Goal: Use online tool/utility: Utilize a website feature to perform a specific function

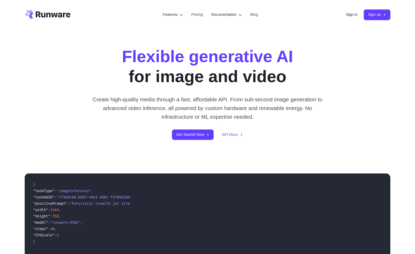
click at [347, 20] on header "Features Tasks Image generation Video generation Sonic Inference Engine™ Models…" at bounding box center [207, 14] width 378 height 29
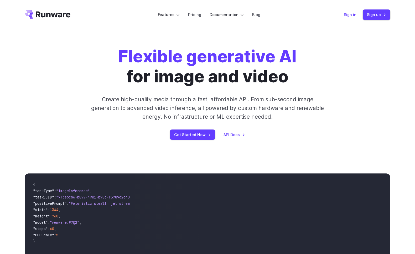
click at [353, 18] on link "Sign in" at bounding box center [350, 15] width 13 height 6
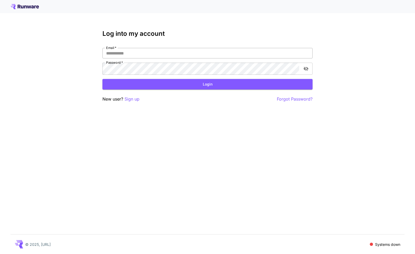
click at [199, 58] on input "Email   *" at bounding box center [207, 53] width 210 height 11
type input "**********"
click at [212, 90] on button "Login" at bounding box center [207, 84] width 210 height 11
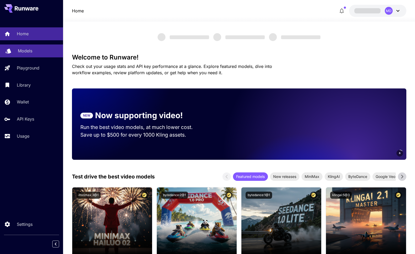
click at [28, 54] on p "Models" at bounding box center [25, 51] width 14 height 6
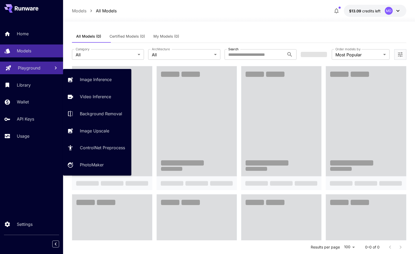
click at [25, 74] on link "Playground" at bounding box center [31, 67] width 63 height 13
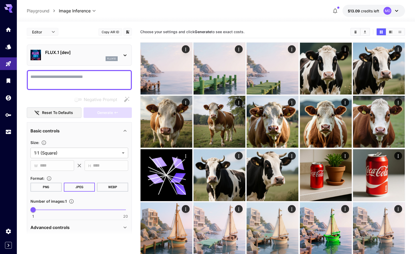
click at [108, 63] on div "FLUX.1 [dev] flux1d" at bounding box center [79, 55] width 98 height 16
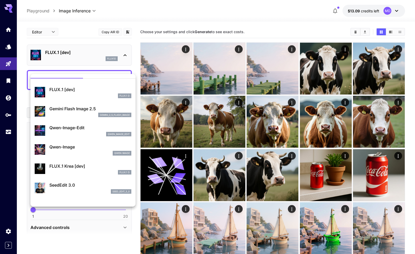
scroll to position [13, 0]
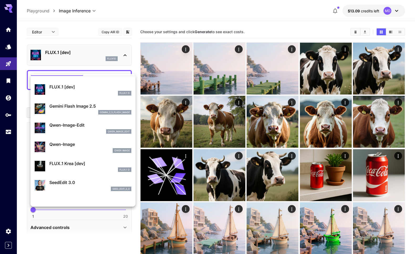
click at [99, 115] on div "Gemini Flash Image 2.5 gemini_2_5_flash_image" at bounding box center [90, 109] width 82 height 12
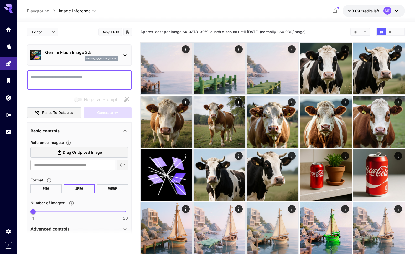
click at [68, 86] on textarea "Negative Prompt" at bounding box center [79, 80] width 98 height 13
paste textarea "**********"
type textarea "**********"
click at [102, 116] on span "Generate" at bounding box center [105, 112] width 16 height 7
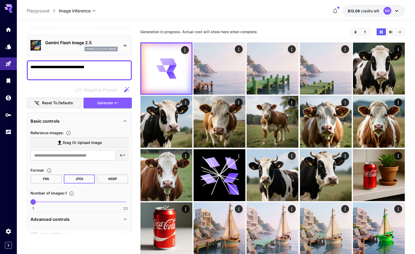
scroll to position [12, 0]
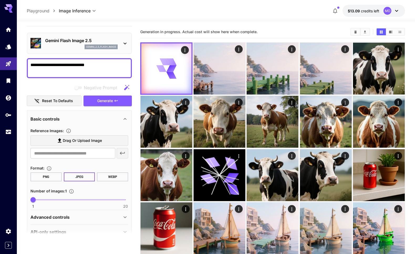
click at [65, 51] on div "Gemini Flash Image 2.5 gemini_2_5_flash_image" at bounding box center [79, 43] width 98 height 16
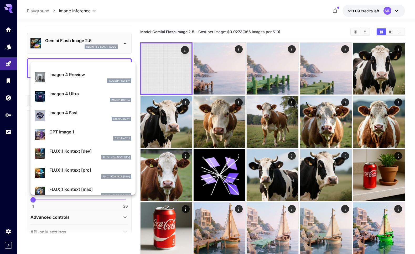
scroll to position [293, 0]
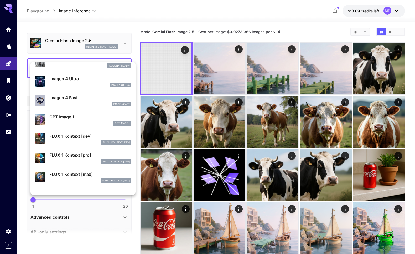
click at [169, 83] on div at bounding box center [207, 127] width 415 height 254
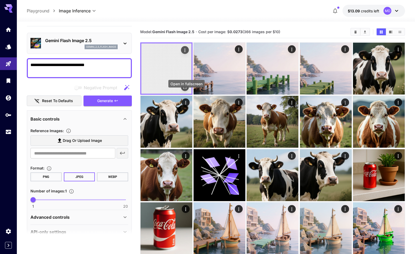
click at [187, 90] on icon "Open in fullscreen" at bounding box center [184, 86] width 5 height 5
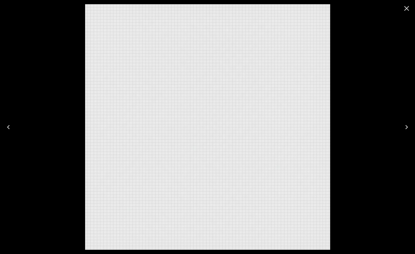
click at [404, 3] on button "Close" at bounding box center [406, 8] width 13 height 13
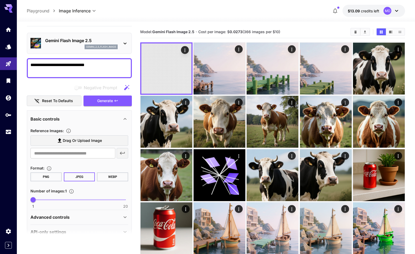
click at [71, 49] on div "gemini_2_5_flash_image" at bounding box center [81, 46] width 73 height 5
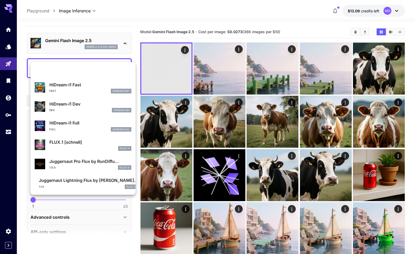
scroll to position [484, 0]
click at [64, 165] on div "1.0.0 FLUX.1 D" at bounding box center [90, 167] width 82 height 5
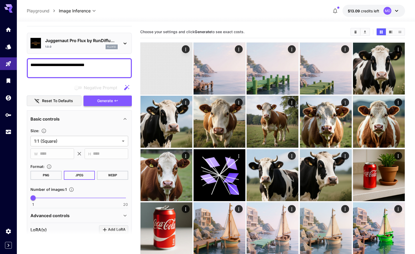
click at [105, 106] on button "Generate" at bounding box center [108, 100] width 48 height 11
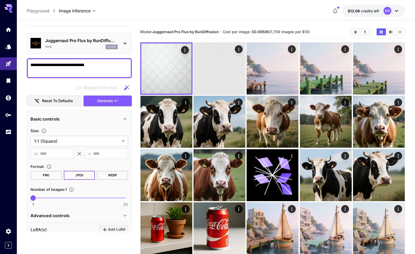
click at [97, 44] on p "Juggernaut Pro Flux by RunDiffu..." at bounding box center [81, 40] width 73 height 6
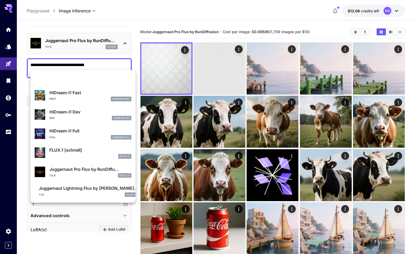
scroll to position [484, 0]
click at [59, 188] on p "Juggernaut Lightning Flux by [PERSON_NAME]..." at bounding box center [88, 188] width 99 height 6
type input "*"
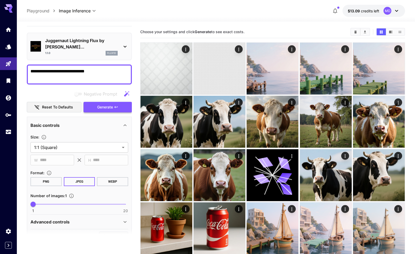
click at [107, 110] on span "Generate" at bounding box center [105, 107] width 16 height 7
